Goal: Transaction & Acquisition: Purchase product/service

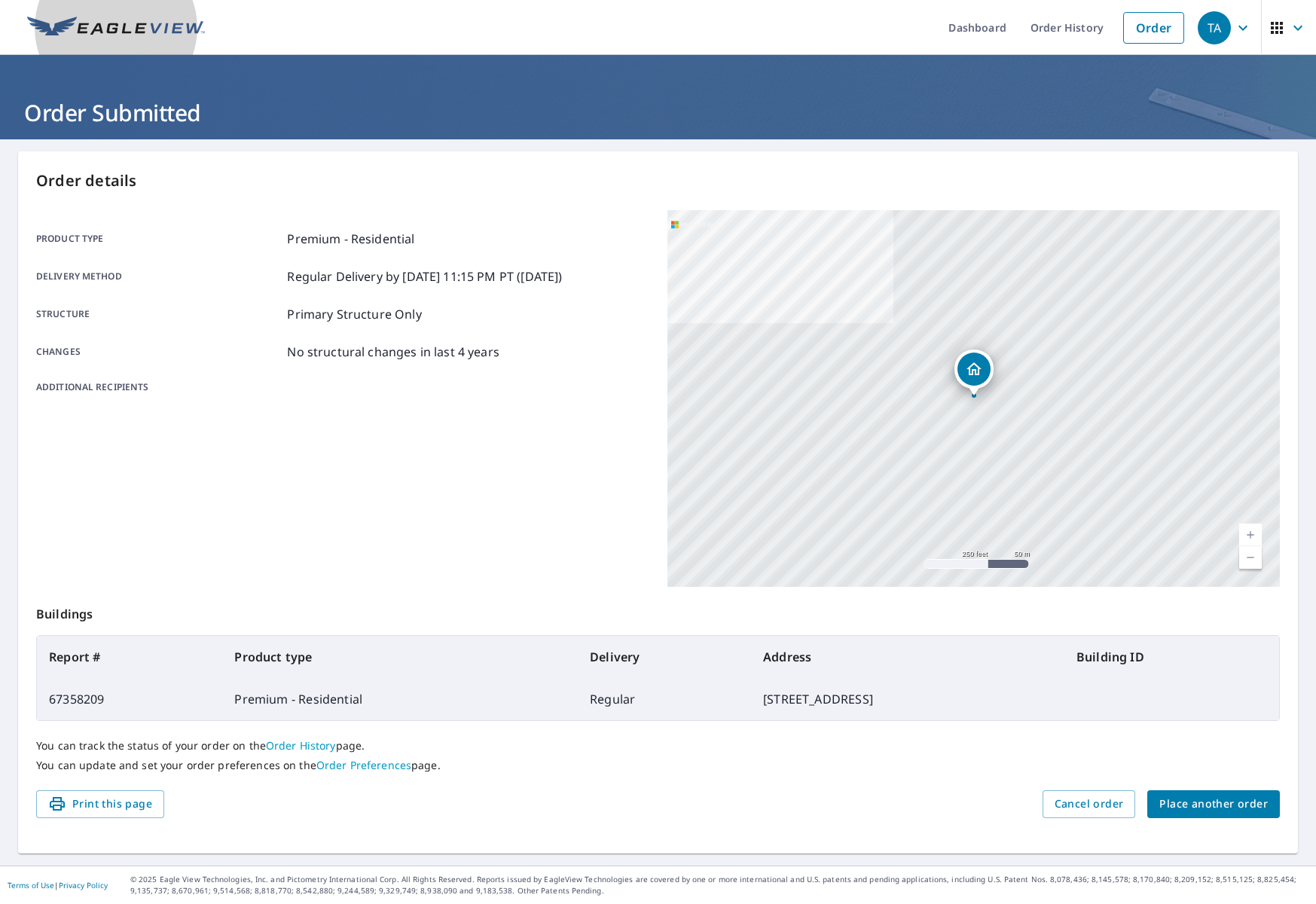
drag, startPoint x: 127, startPoint y: 24, endPoint x: 135, endPoint y: 26, distance: 8.2
click at [126, 24] on img at bounding box center [115, 28] width 178 height 23
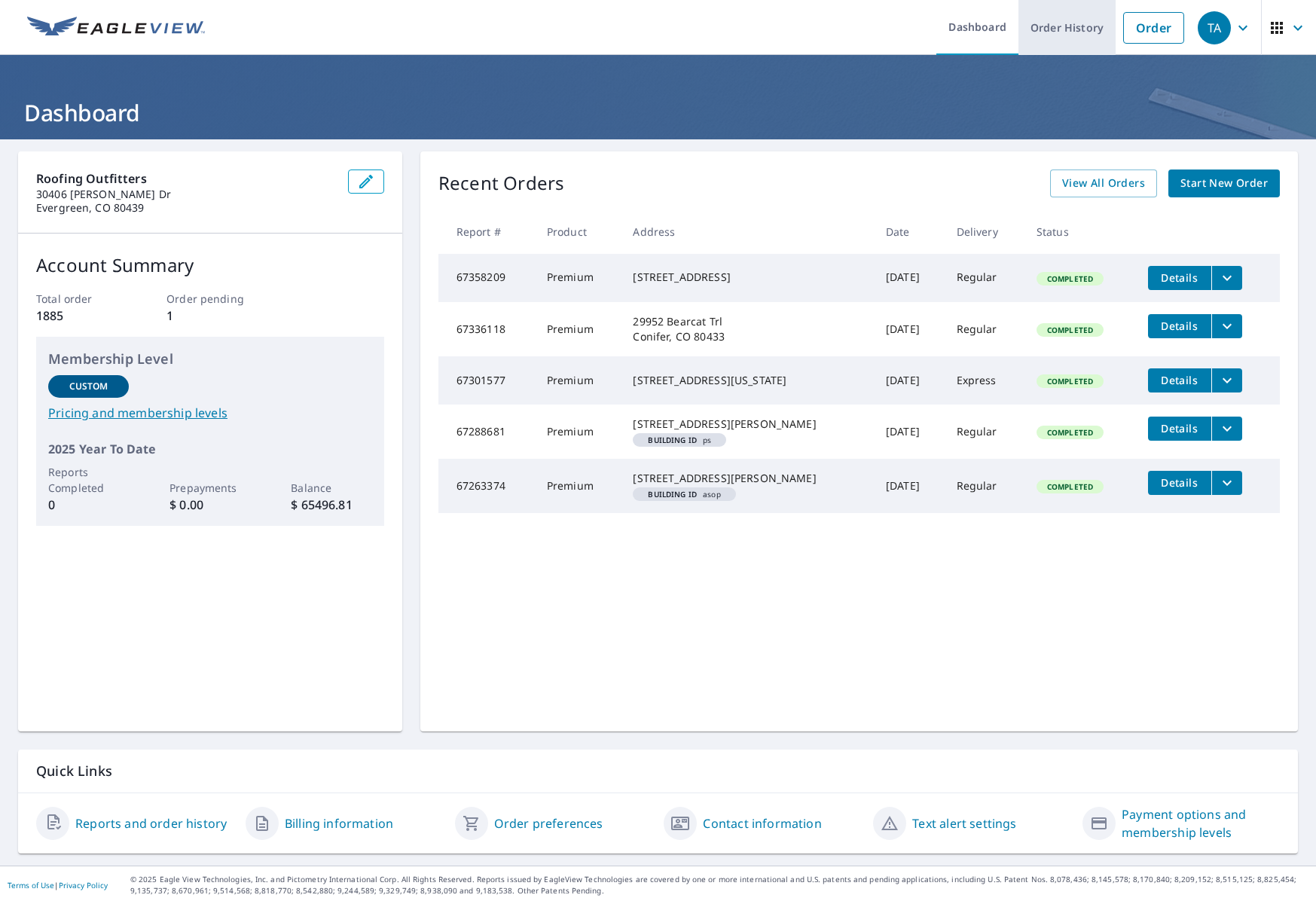
click at [1075, 30] on link "Order History" at bounding box center [1067, 28] width 97 height 55
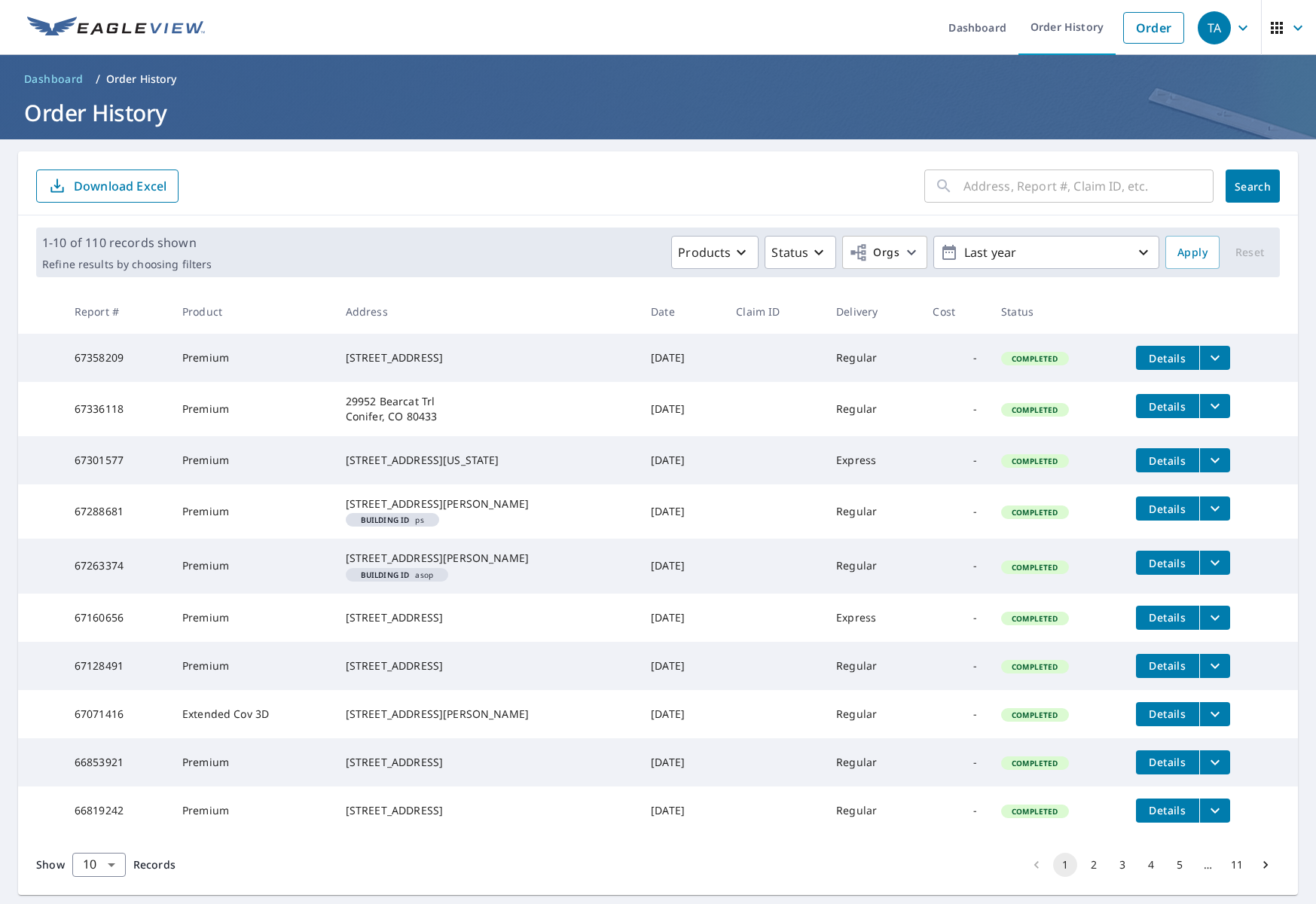
click at [1066, 181] on input "text" at bounding box center [1089, 186] width 250 height 42
type input "corsair"
click button "Search" at bounding box center [1252, 186] width 54 height 33
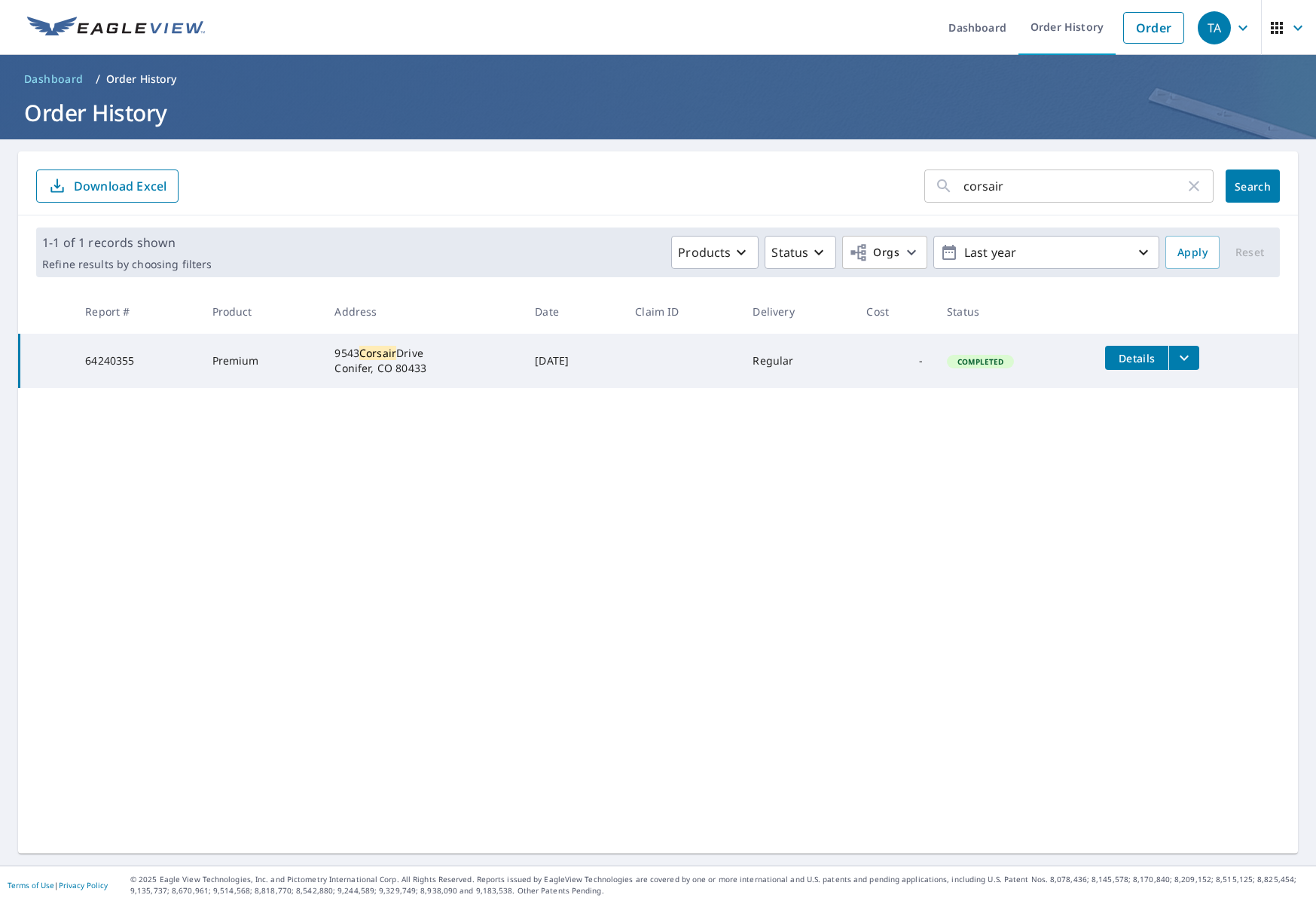
click at [1189, 356] on icon "filesDropdownBtn-64240355" at bounding box center [1184, 358] width 9 height 5
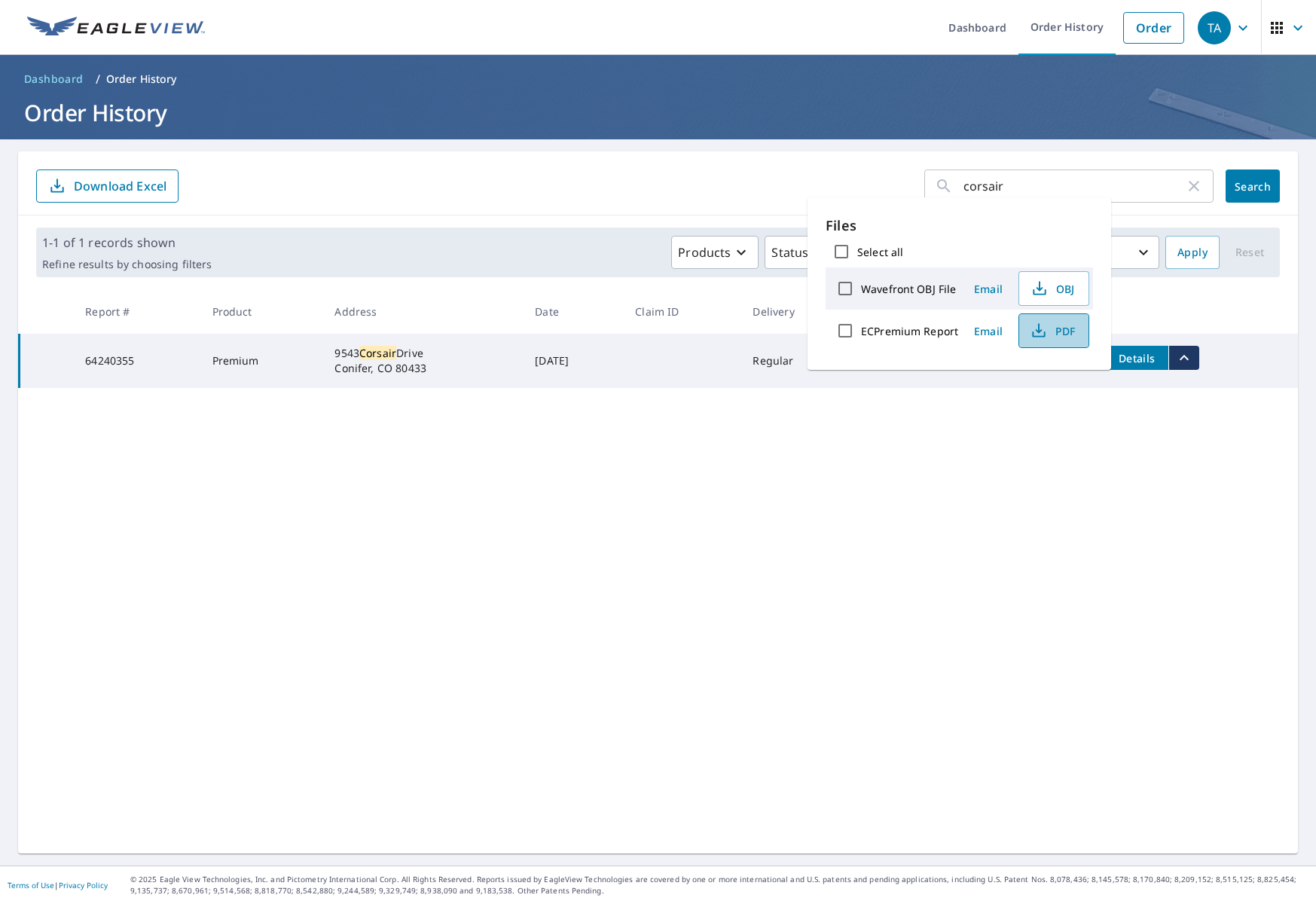
click at [1052, 329] on span "PDF" at bounding box center [1053, 331] width 48 height 18
click at [1124, 28] on link "Order" at bounding box center [1154, 28] width 61 height 32
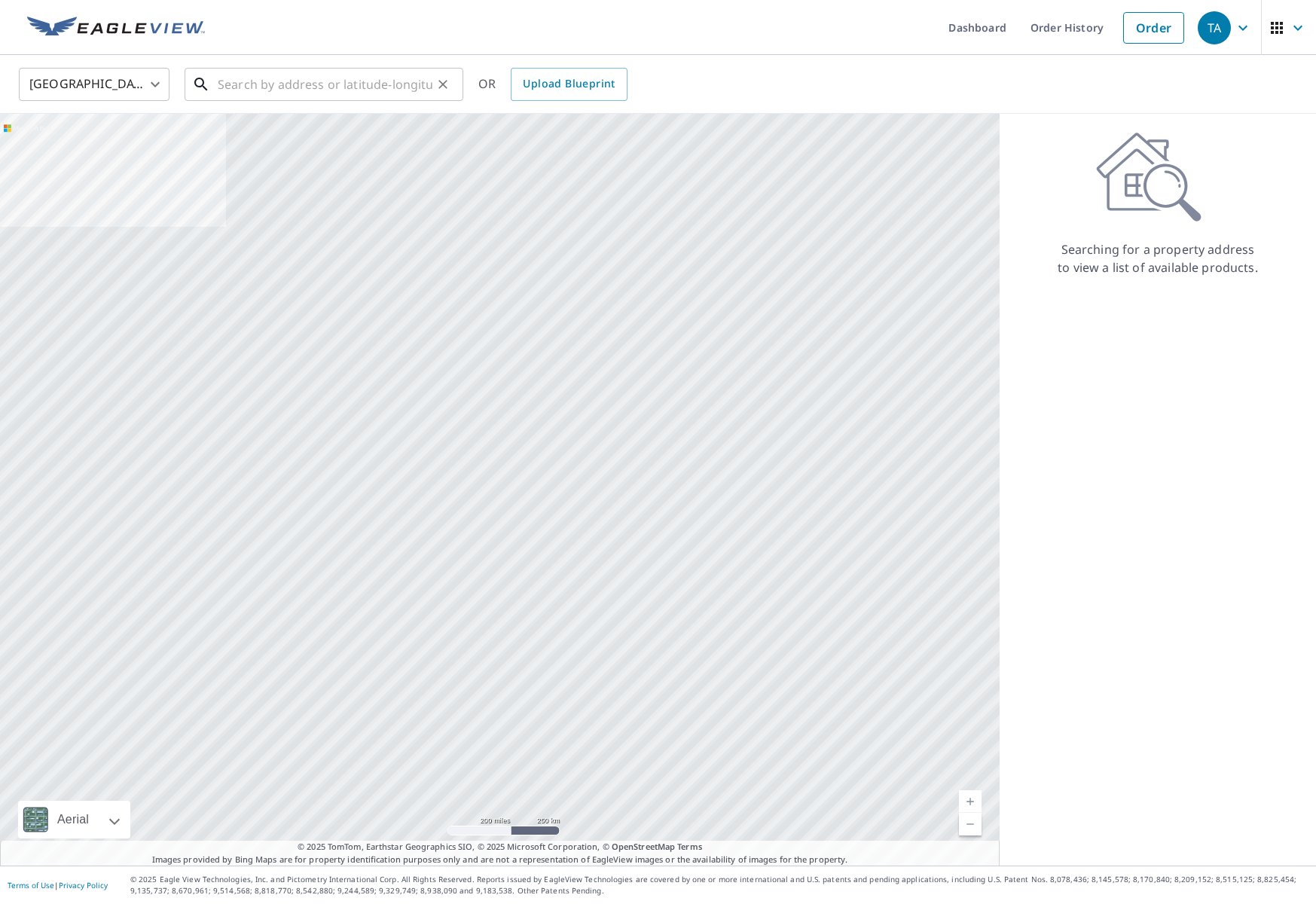
click at [329, 87] on input "text" at bounding box center [324, 84] width 215 height 42
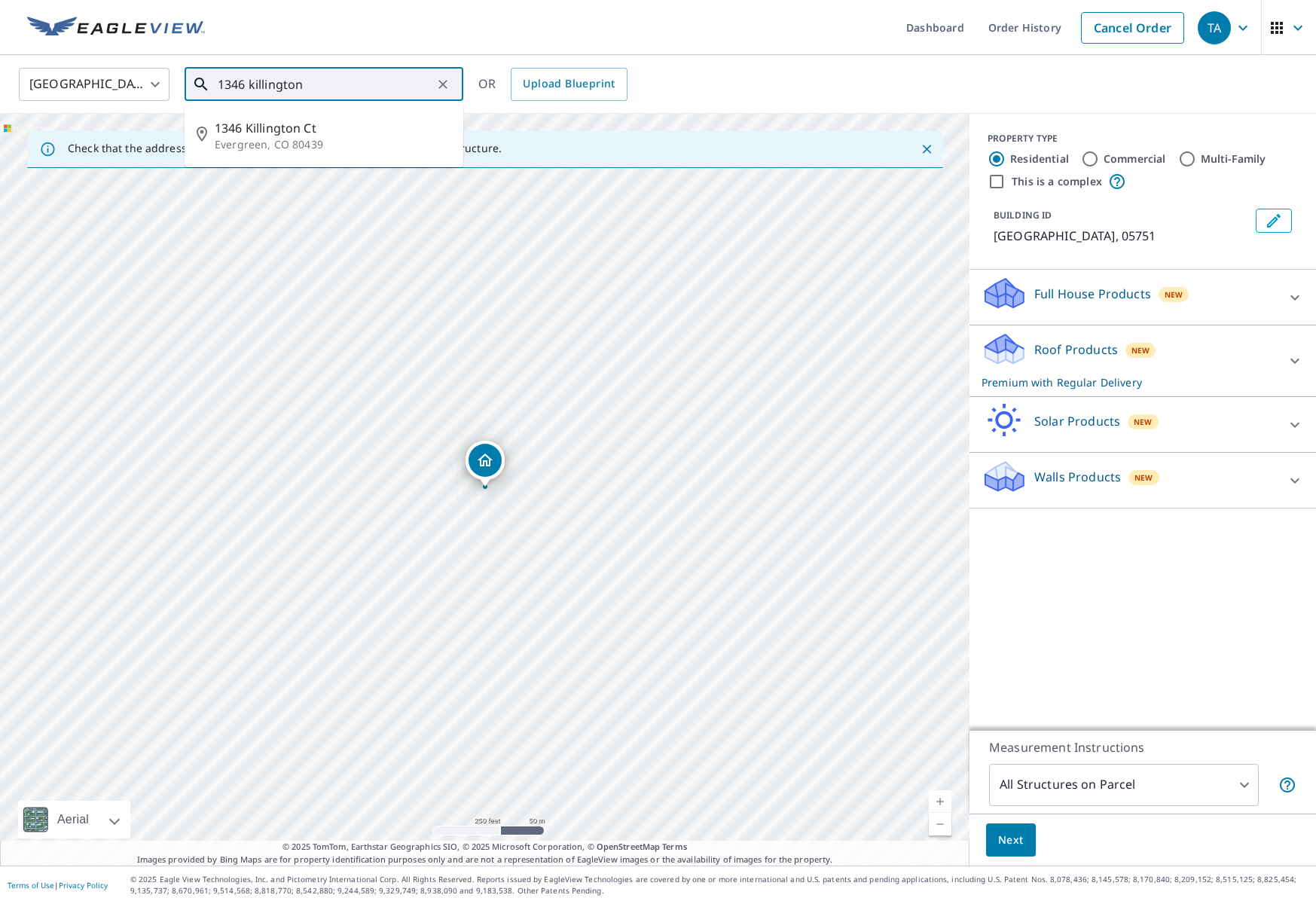
click at [374, 88] on input "1346 killington" at bounding box center [324, 84] width 215 height 42
click at [300, 129] on span "1346 Killington Ct" at bounding box center [333, 128] width 237 height 18
type input "1346 Killington Ct Evergreen, CO 80439"
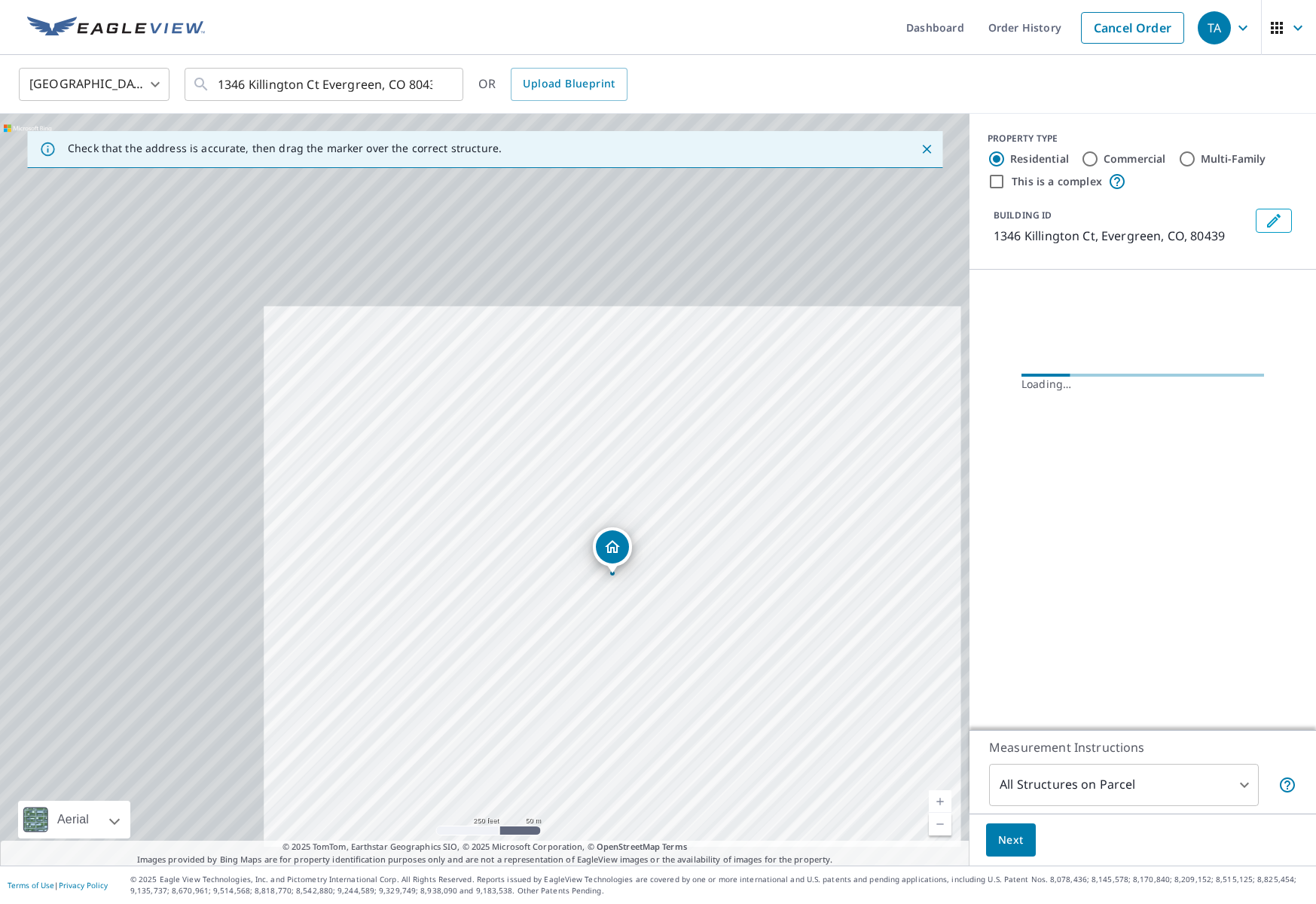
click at [939, 799] on link "Current Level 17, Zoom In" at bounding box center [940, 801] width 23 height 23
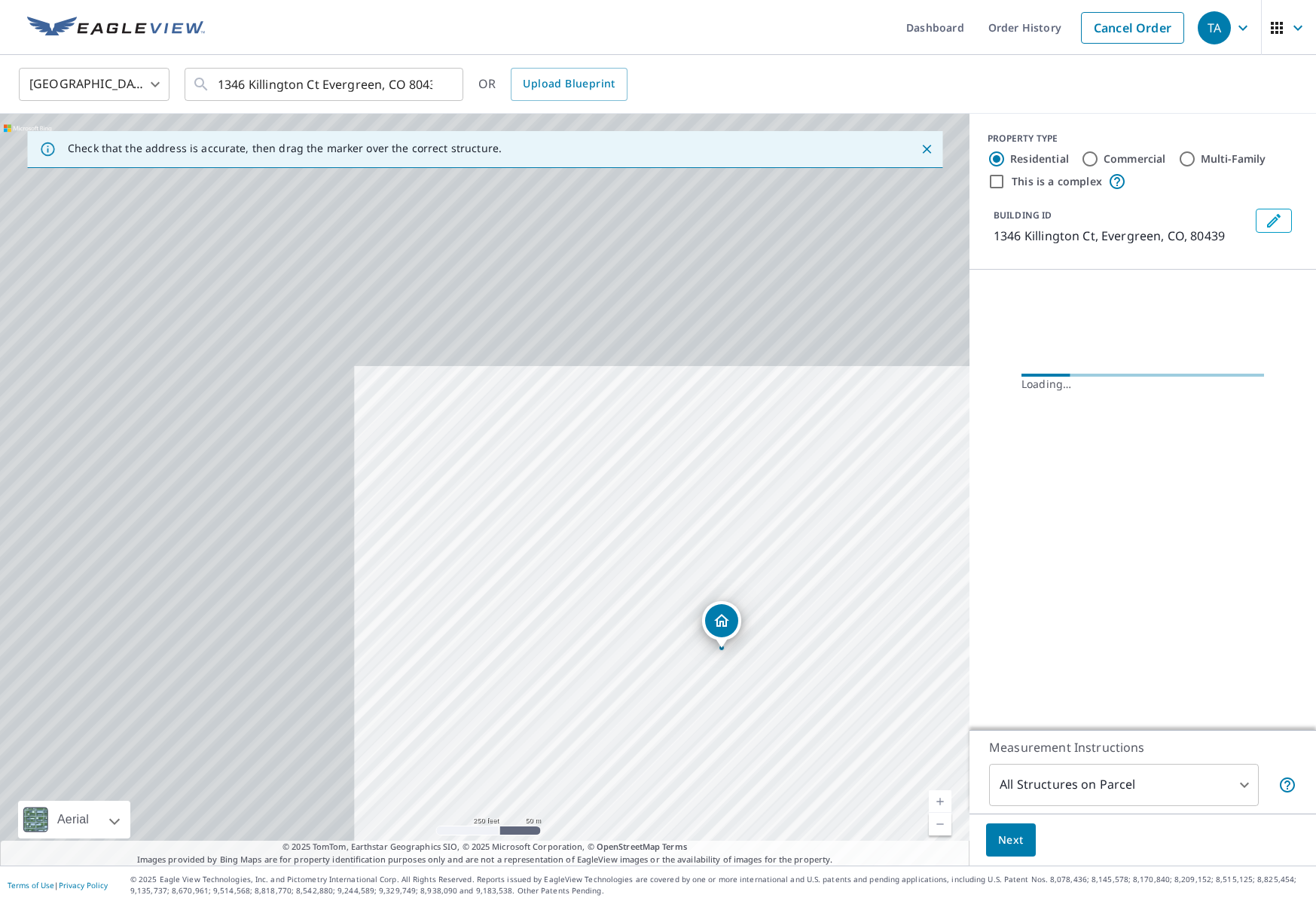
click at [939, 799] on link "Current Level 16.24392558288609, Zoom In" at bounding box center [940, 801] width 23 height 23
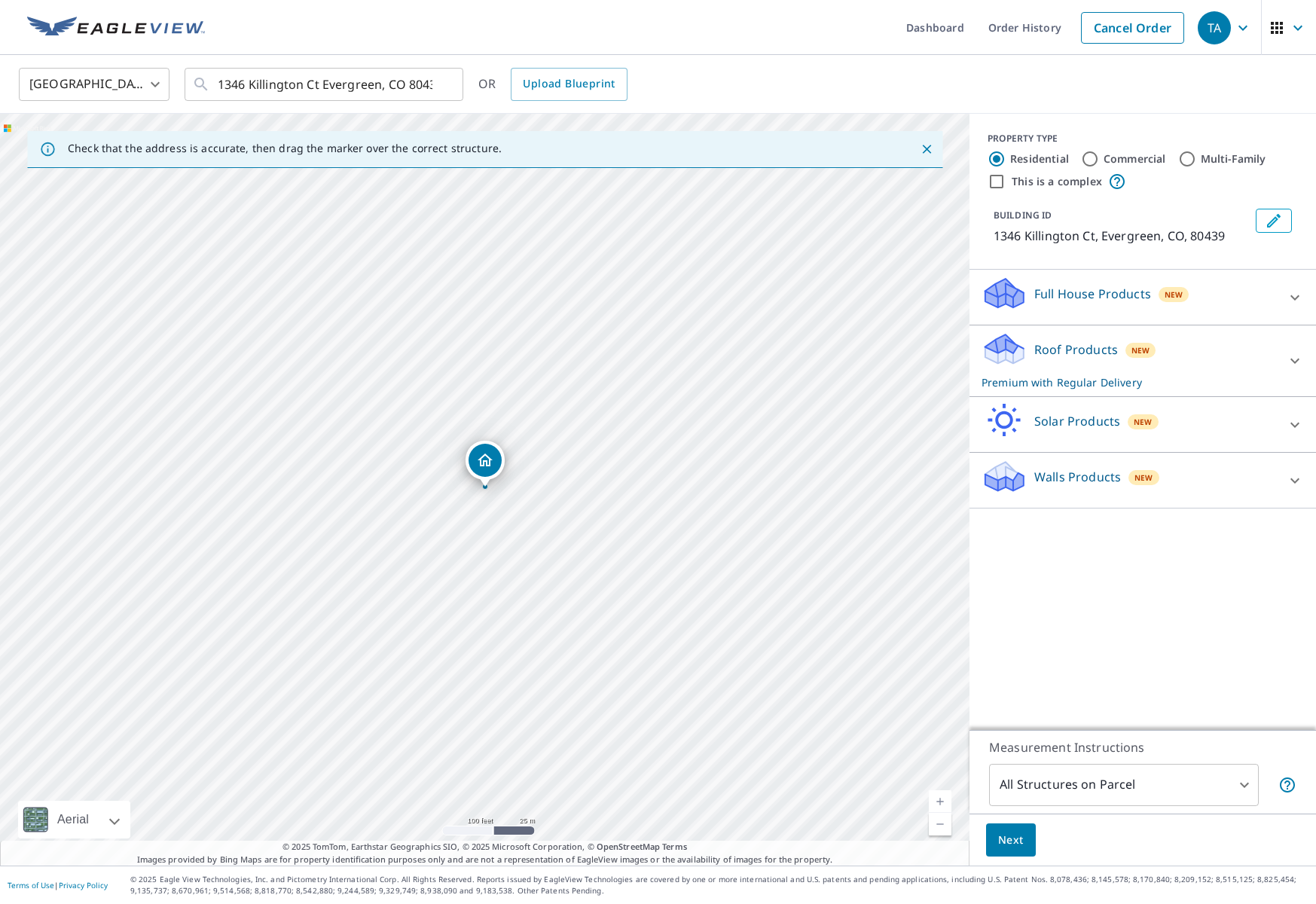
click at [941, 801] on link "Current Level 18, Zoom In" at bounding box center [940, 801] width 23 height 23
click at [941, 801] on link "Current Level 18.604327825588086, Zoom In Disabled" at bounding box center [940, 801] width 23 height 23
click at [941, 801] on link "Current Level 20, Zoom In Disabled" at bounding box center [940, 801] width 23 height 23
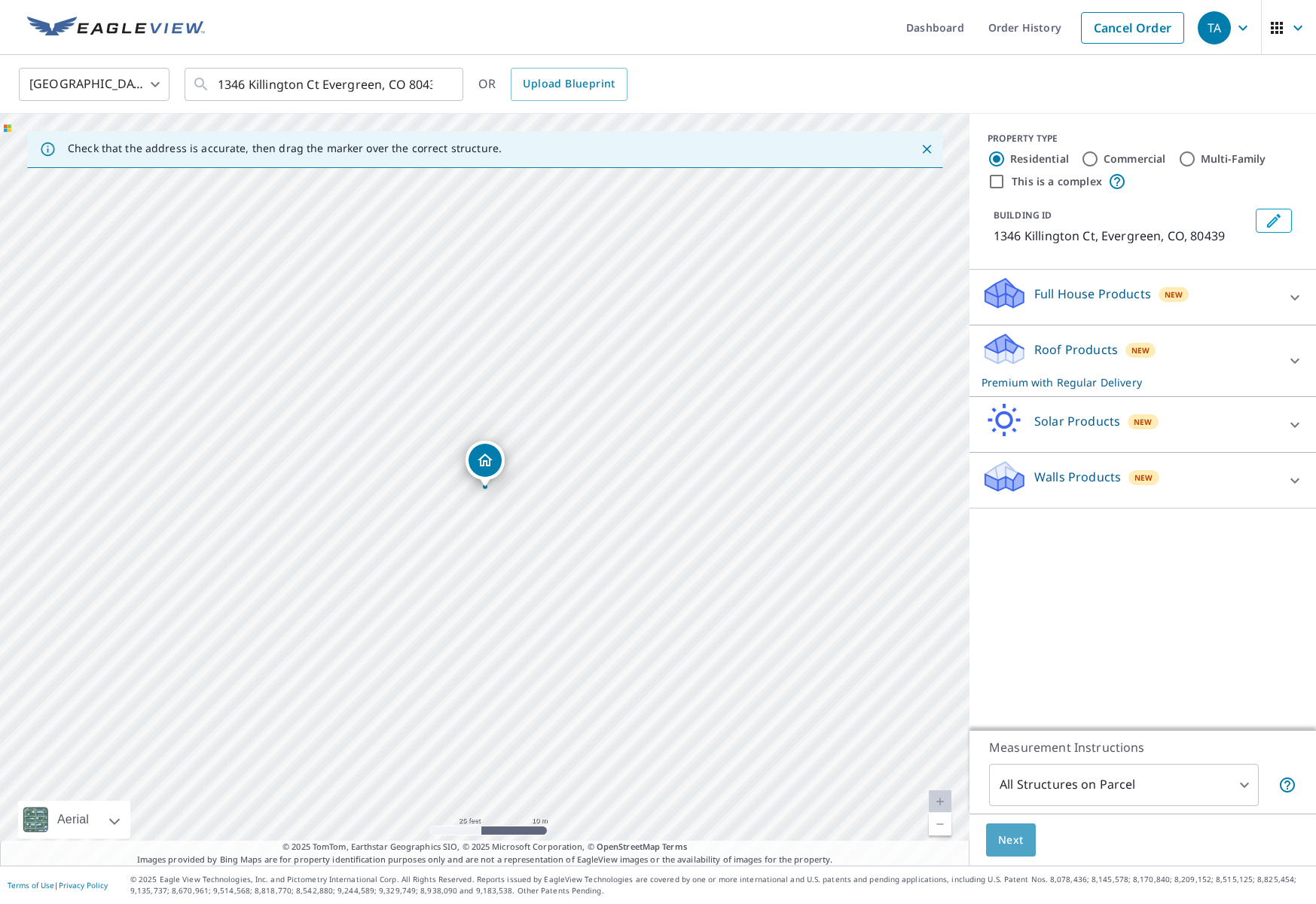
click at [1017, 835] on span "Next" at bounding box center [1011, 840] width 26 height 19
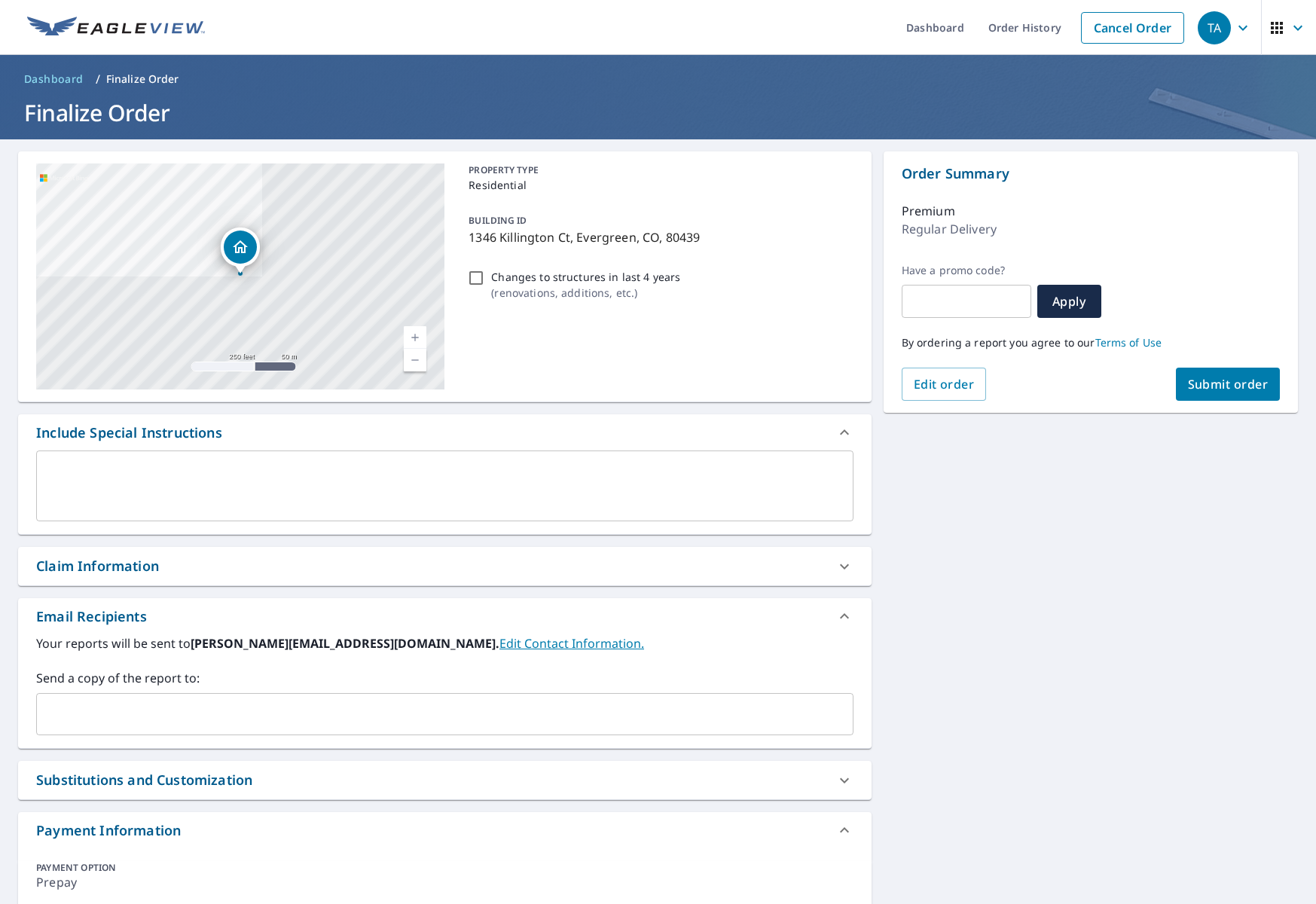
click at [1211, 383] on span "Submit order" at bounding box center [1228, 385] width 80 height 17
checkbox input "true"
